Goal: Use online tool/utility: Utilize a website feature to perform a specific function

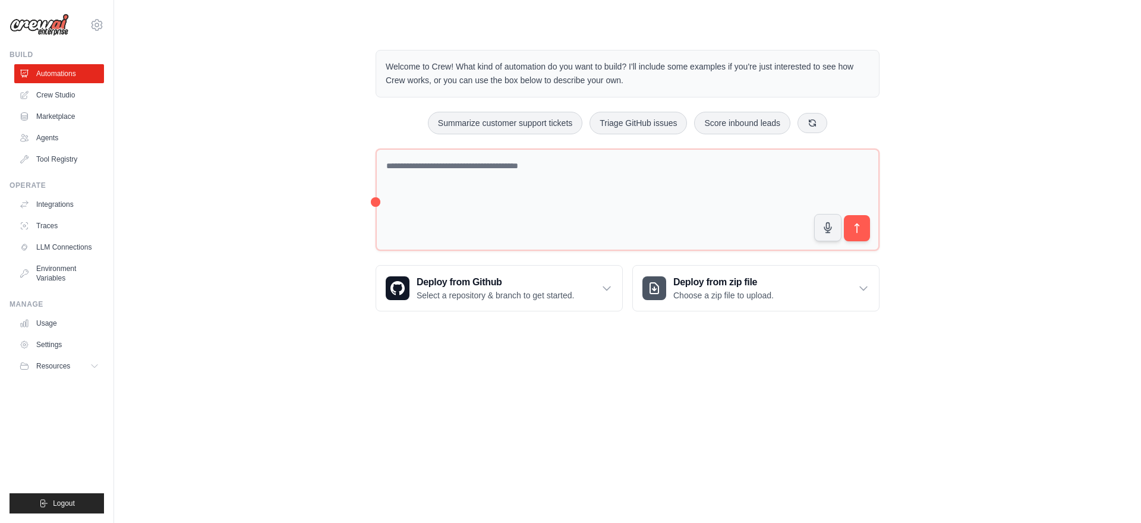
drag, startPoint x: 228, startPoint y: 153, endPoint x: 237, endPoint y: 158, distance: 10.1
click at [228, 153] on div "Welcome to Crew! What kind of automation do you want to build? I'll include som…" at bounding box center [627, 181] width 989 height 300
drag, startPoint x: 58, startPoint y: 96, endPoint x: 73, endPoint y: 108, distance: 18.6
click at [58, 96] on link "Crew Studio" at bounding box center [59, 95] width 90 height 19
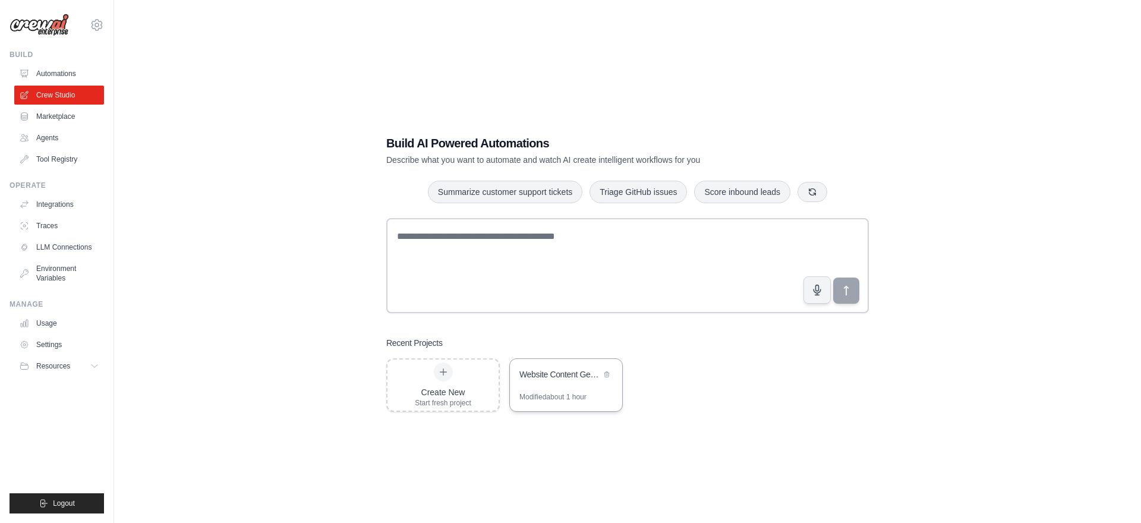
click at [584, 384] on div "Website Content Generation Automation" at bounding box center [566, 375] width 112 height 33
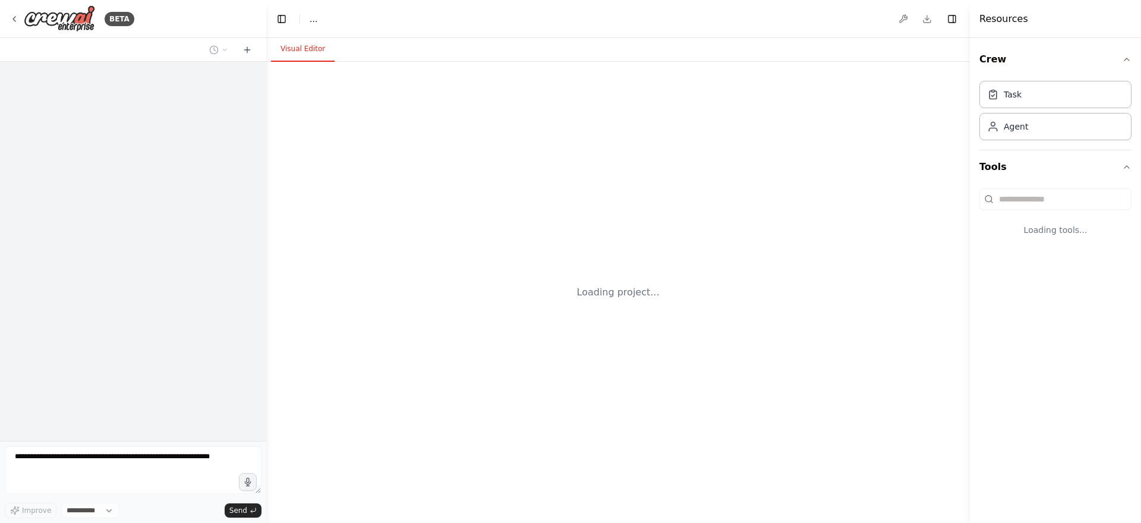
select select "****"
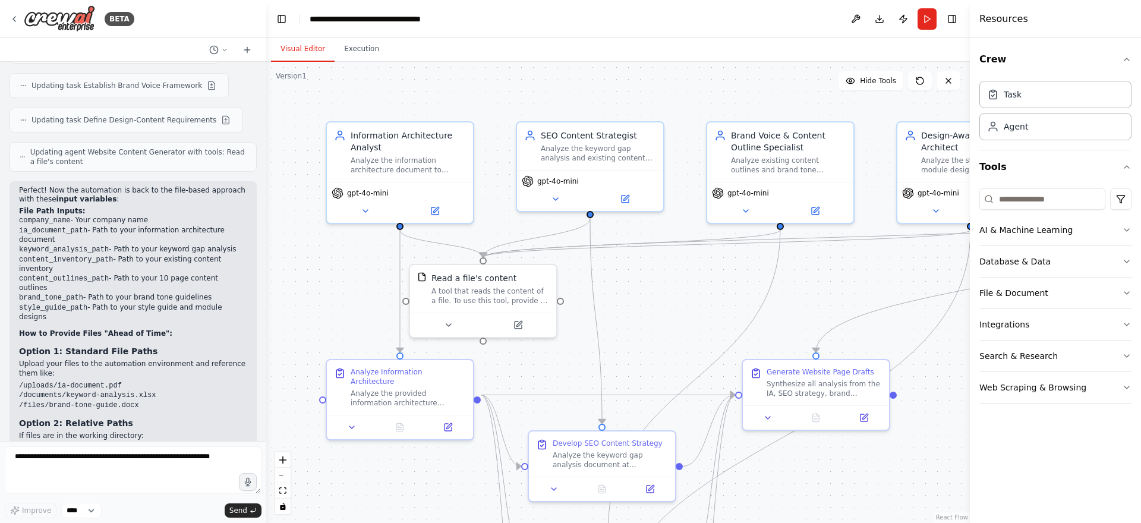
scroll to position [3666, 0]
